Goal: Find specific page/section: Find specific page/section

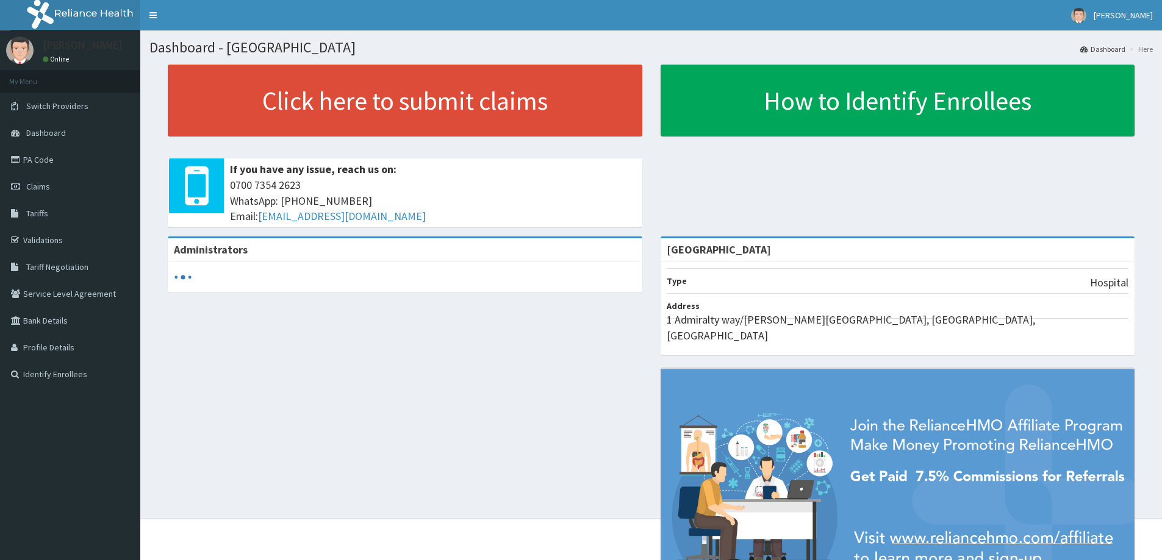
click at [43, 164] on link "PA Code" at bounding box center [70, 159] width 140 height 27
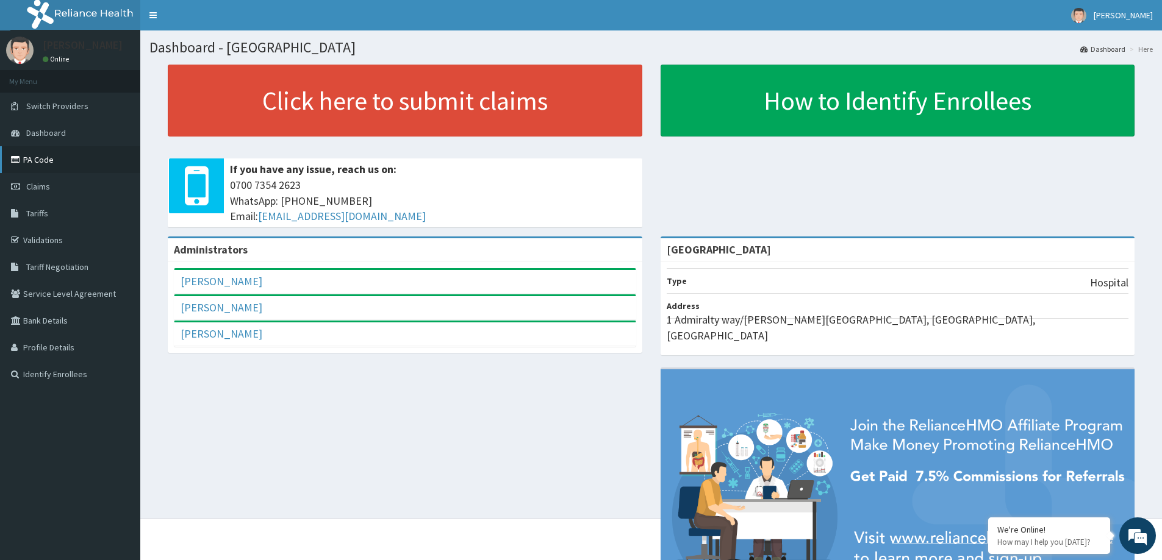
click at [45, 162] on link "PA Code" at bounding box center [70, 159] width 140 height 27
